Goal: Task Accomplishment & Management: Use online tool/utility

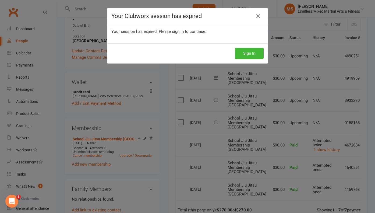
scroll to position [0, 0]
click at [249, 56] on button "Sign In" at bounding box center [249, 53] width 29 height 11
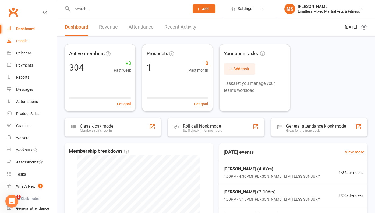
click at [26, 41] on div "People" at bounding box center [21, 41] width 11 height 4
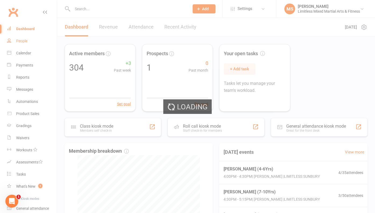
select select "100"
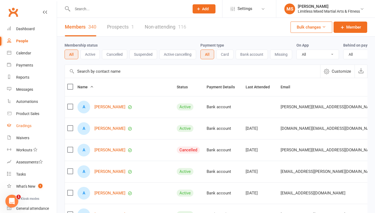
click at [21, 122] on link "Gradings" at bounding box center [32, 126] width 50 height 12
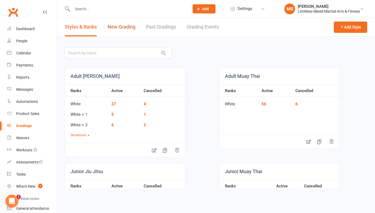
click at [123, 27] on link "New Grading" at bounding box center [122, 27] width 28 height 19
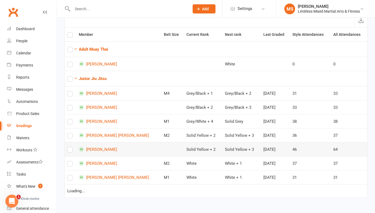
scroll to position [31, 0]
